Goal: Task Accomplishment & Management: Use online tool/utility

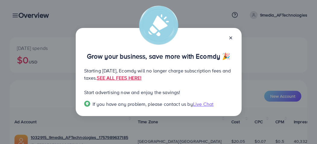
click at [231, 36] on icon at bounding box center [230, 38] width 5 height 5
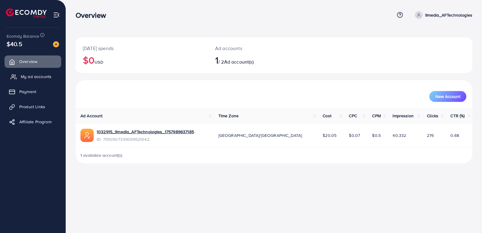
click at [46, 76] on span "My ad accounts" at bounding box center [36, 77] width 31 height 6
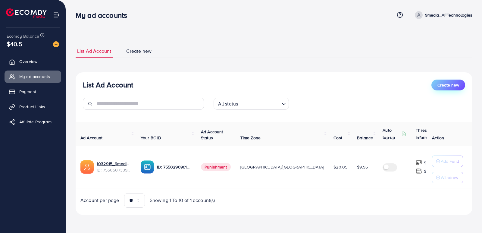
click at [316, 83] on span "Create new" at bounding box center [449, 85] width 22 height 6
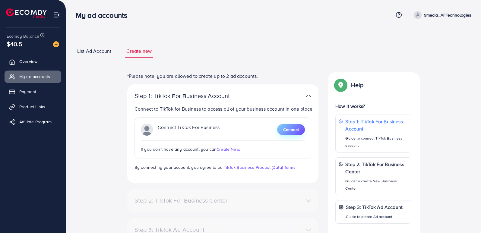
click at [286, 127] on span "Connect" at bounding box center [291, 130] width 16 height 6
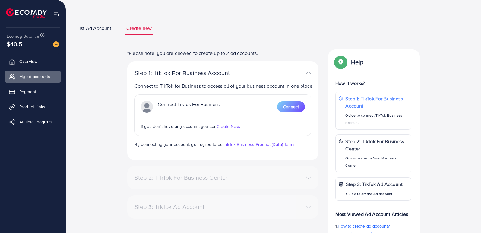
scroll to position [23, 0]
click at [232, 127] on span "Create New." at bounding box center [228, 127] width 24 height 6
click at [286, 103] on button "Connect" at bounding box center [291, 107] width 28 height 11
